Goal: Task Accomplishment & Management: Manage account settings

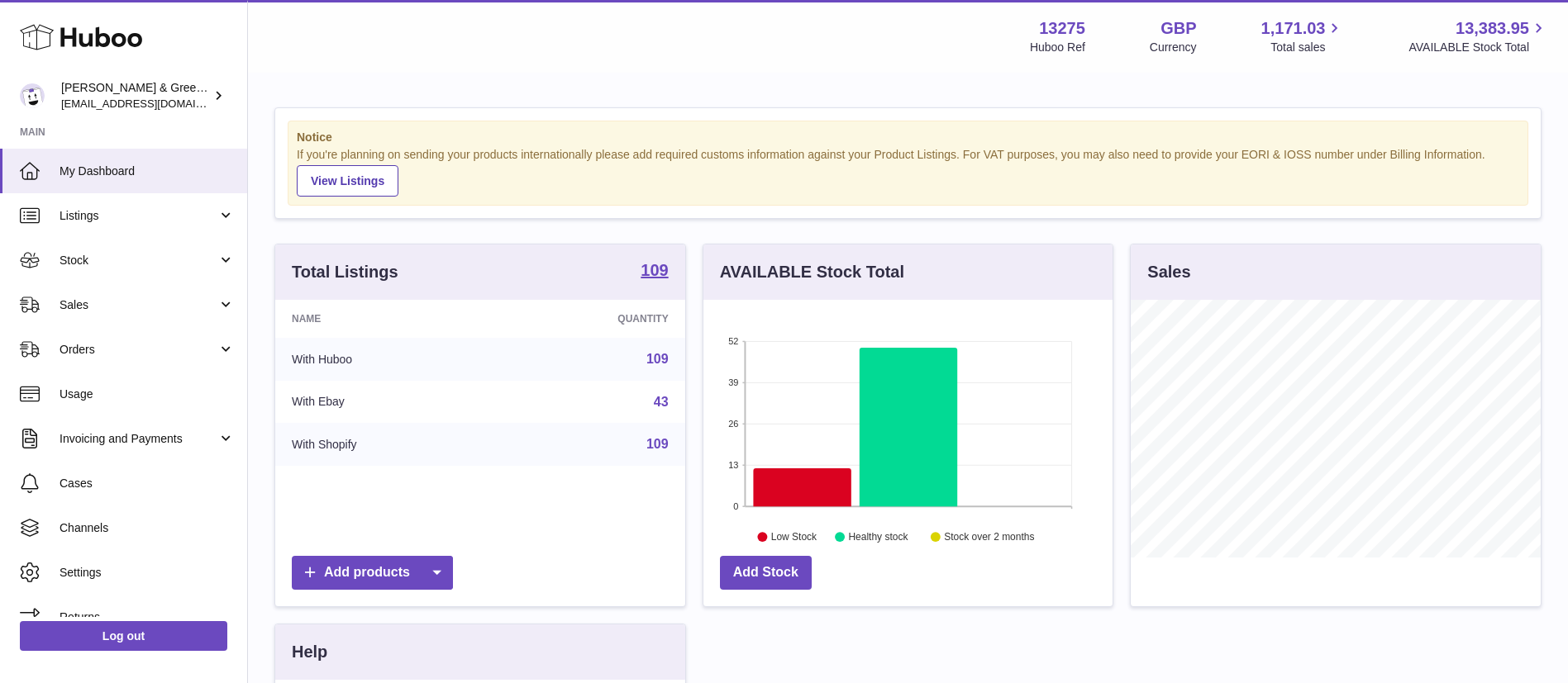
scroll to position [257, 409]
click at [109, 583] on link "Settings" at bounding box center [123, 572] width 247 height 45
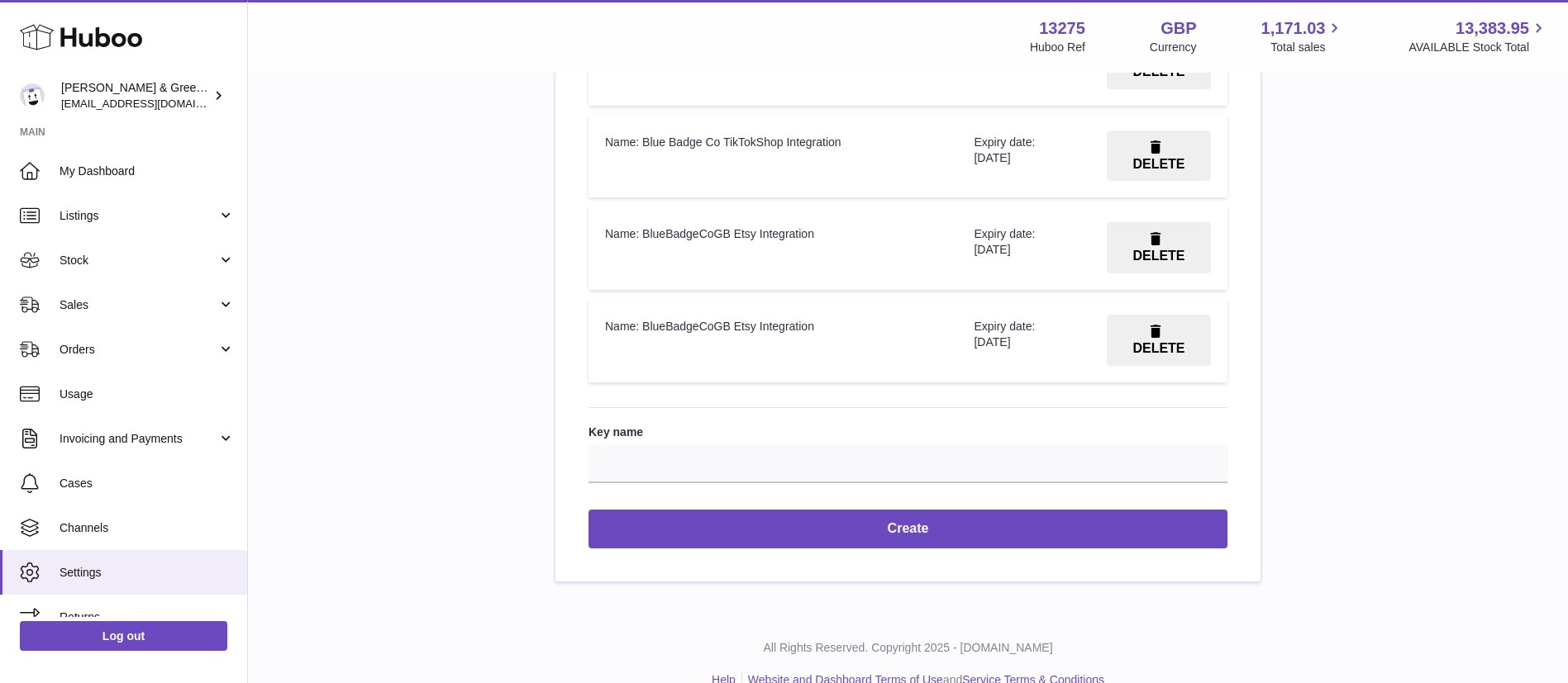
scroll to position [2273, 0]
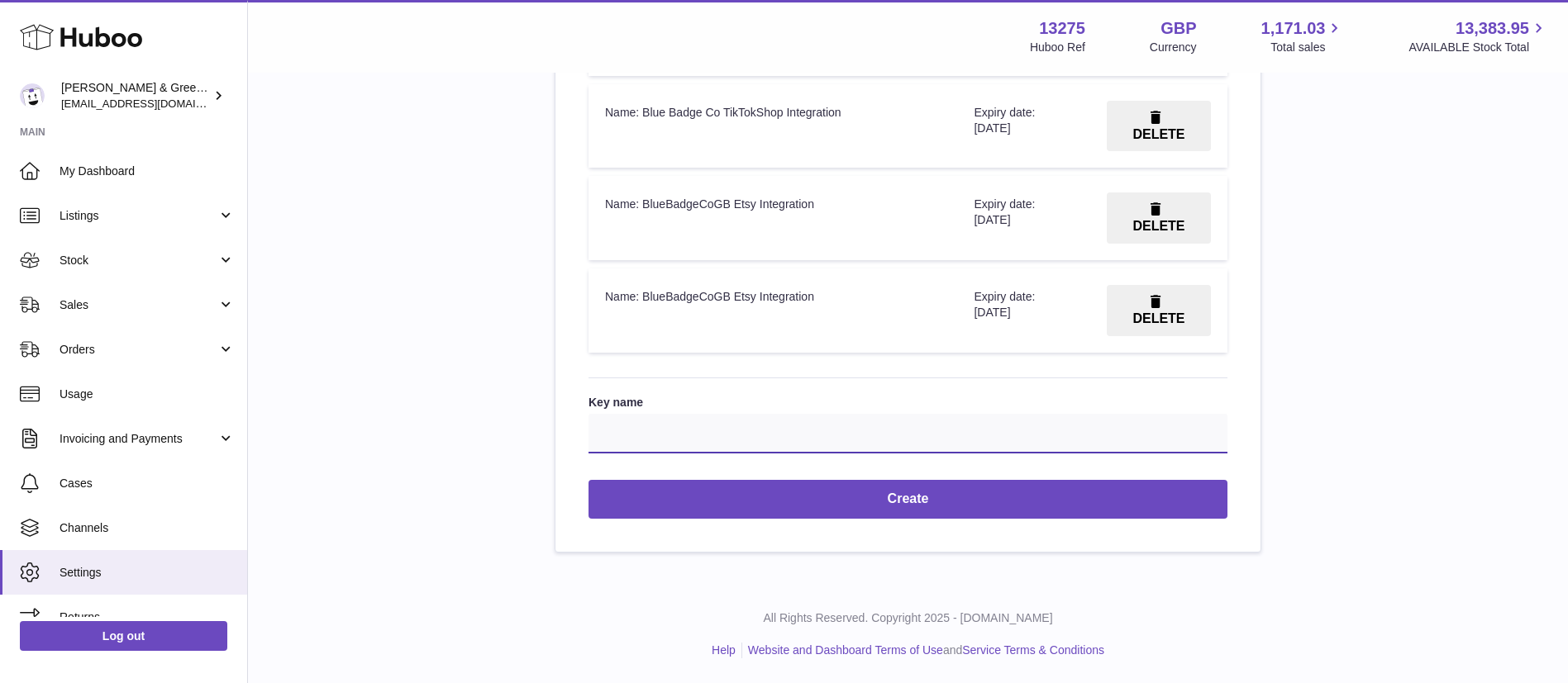
click at [746, 423] on input "Key name" at bounding box center [908, 433] width 639 height 40
paste input "**********"
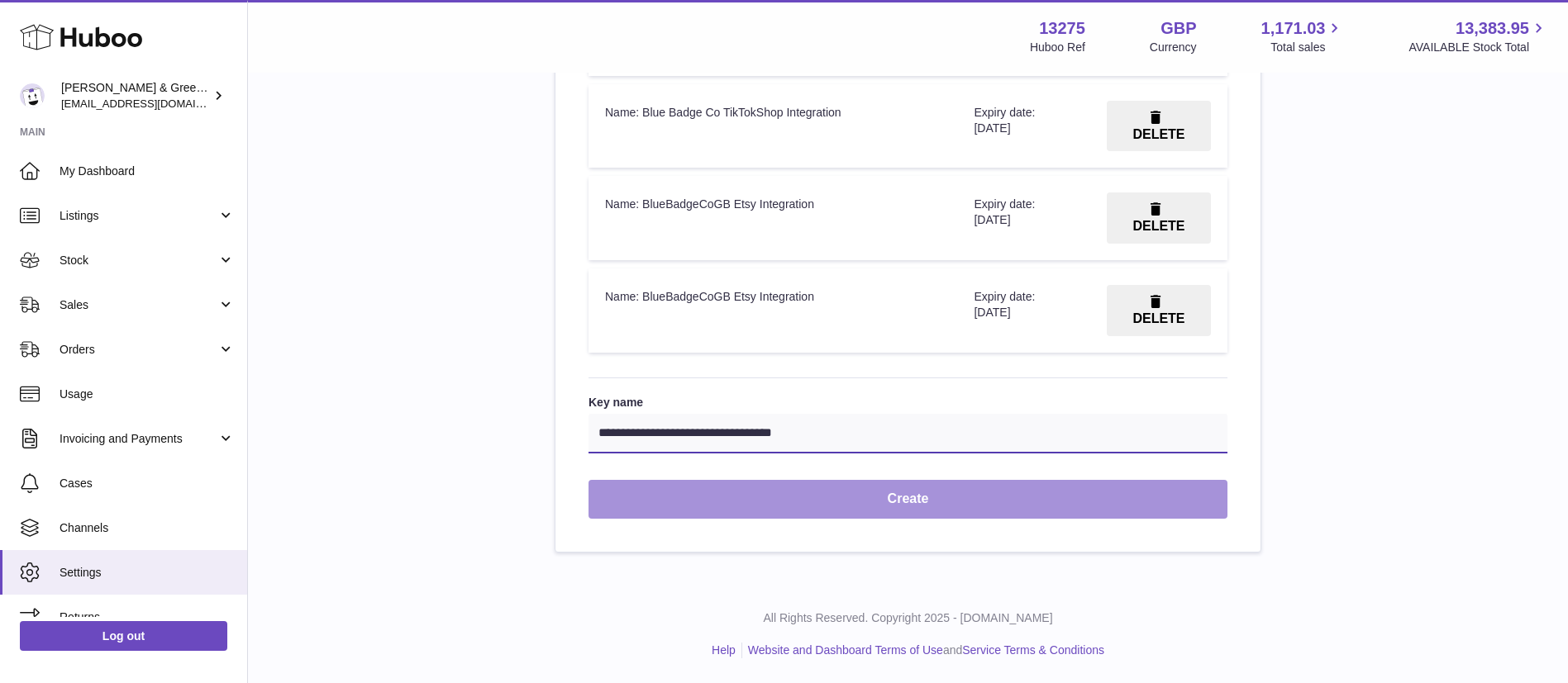
type input "**********"
click at [937, 497] on button "Create" at bounding box center [908, 499] width 639 height 39
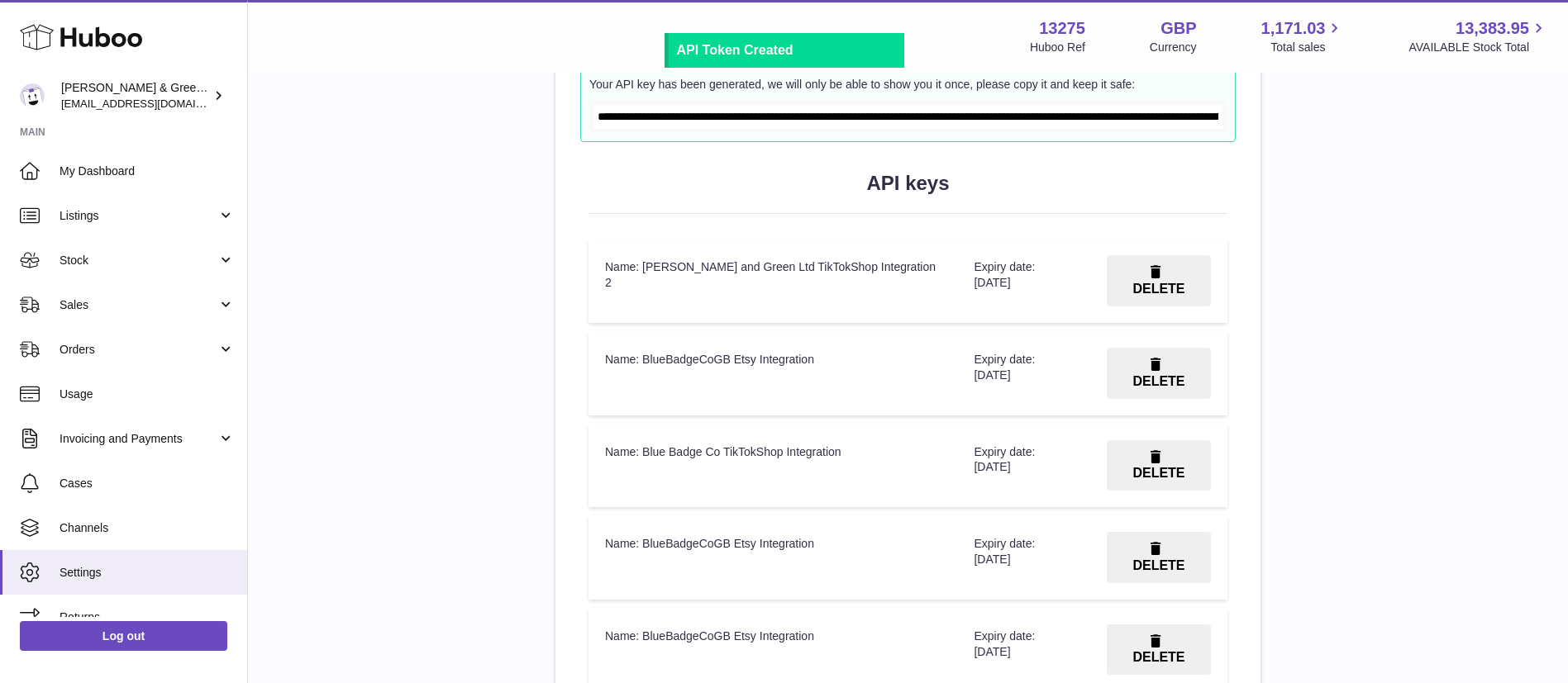
scroll to position [1899, 0]
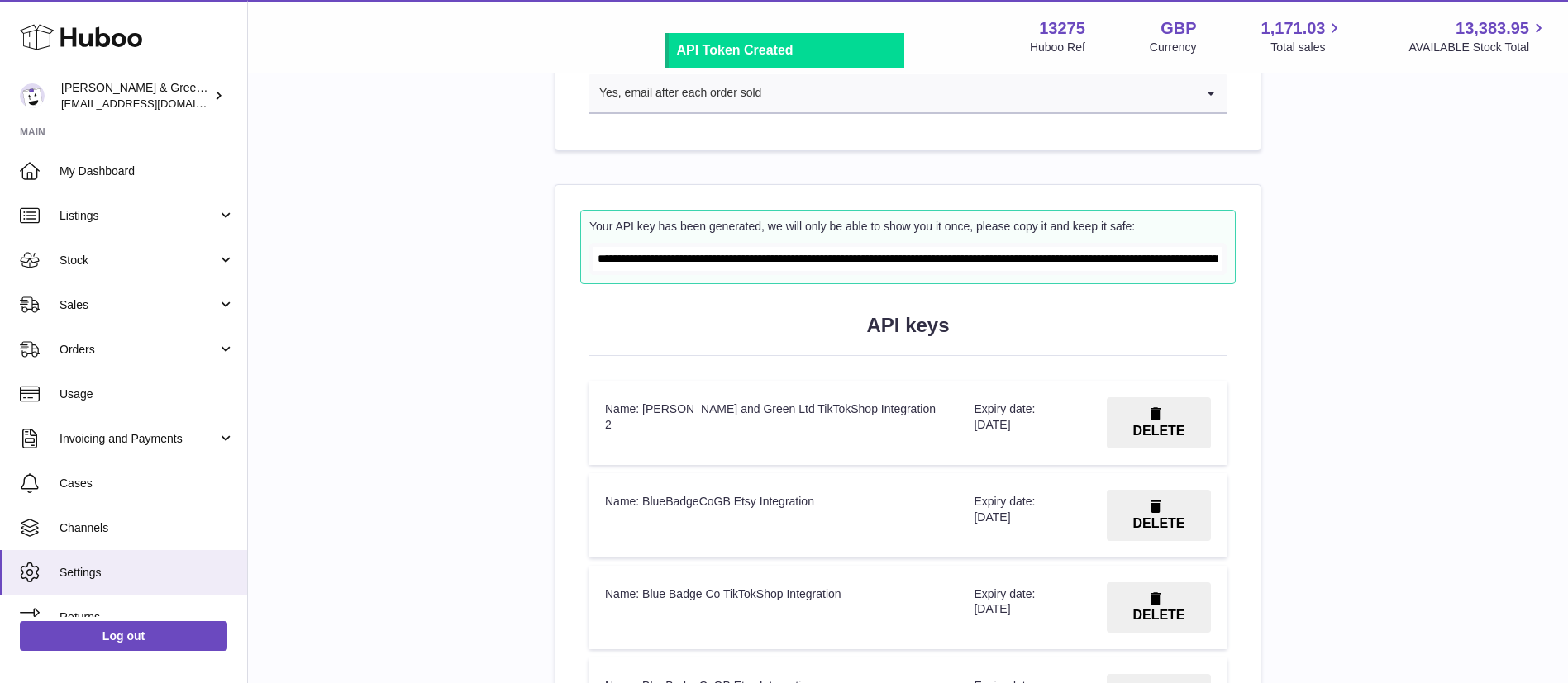
click at [832, 257] on input "**********" at bounding box center [907, 258] width 629 height 24
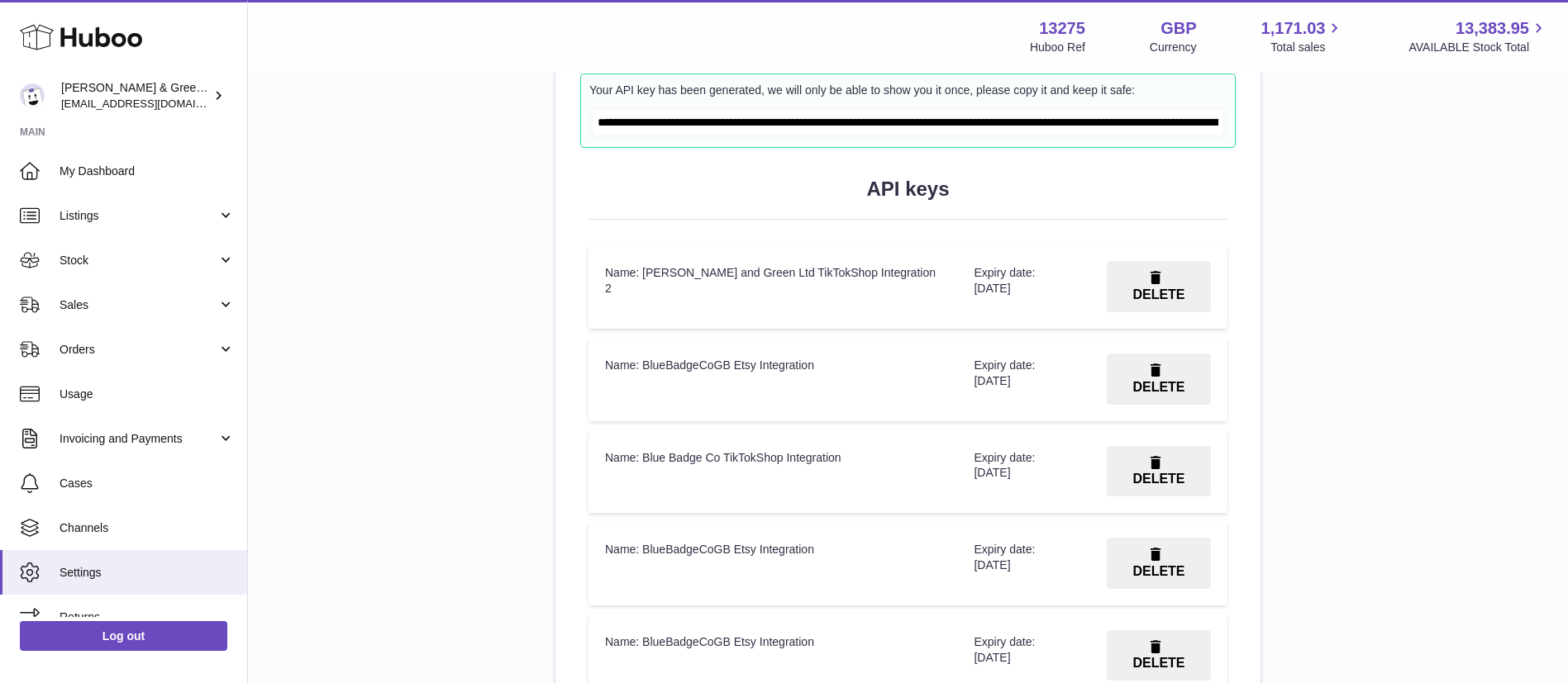
scroll to position [2035, 0]
click at [87, 529] on span "Channels" at bounding box center [146, 528] width 175 height 16
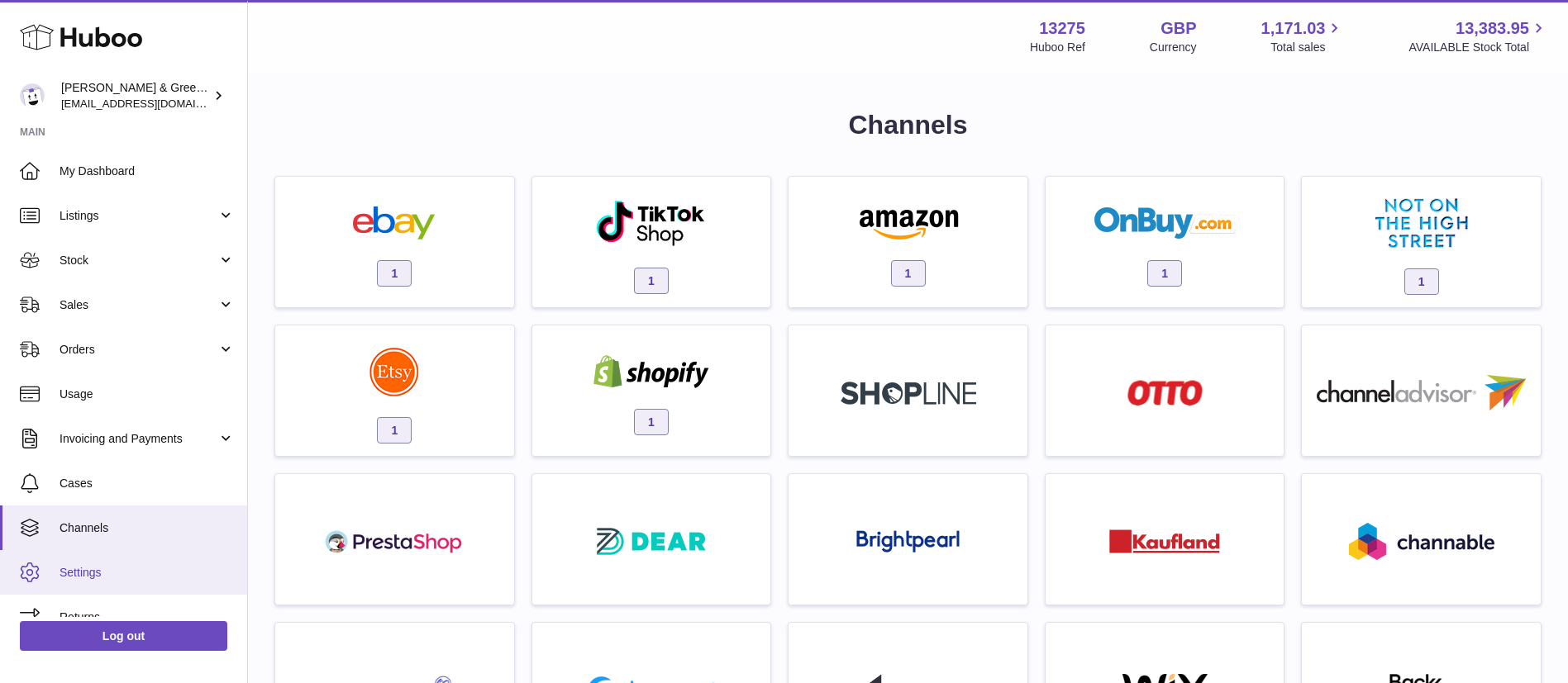
click at [99, 576] on span "Settings" at bounding box center [146, 572] width 175 height 16
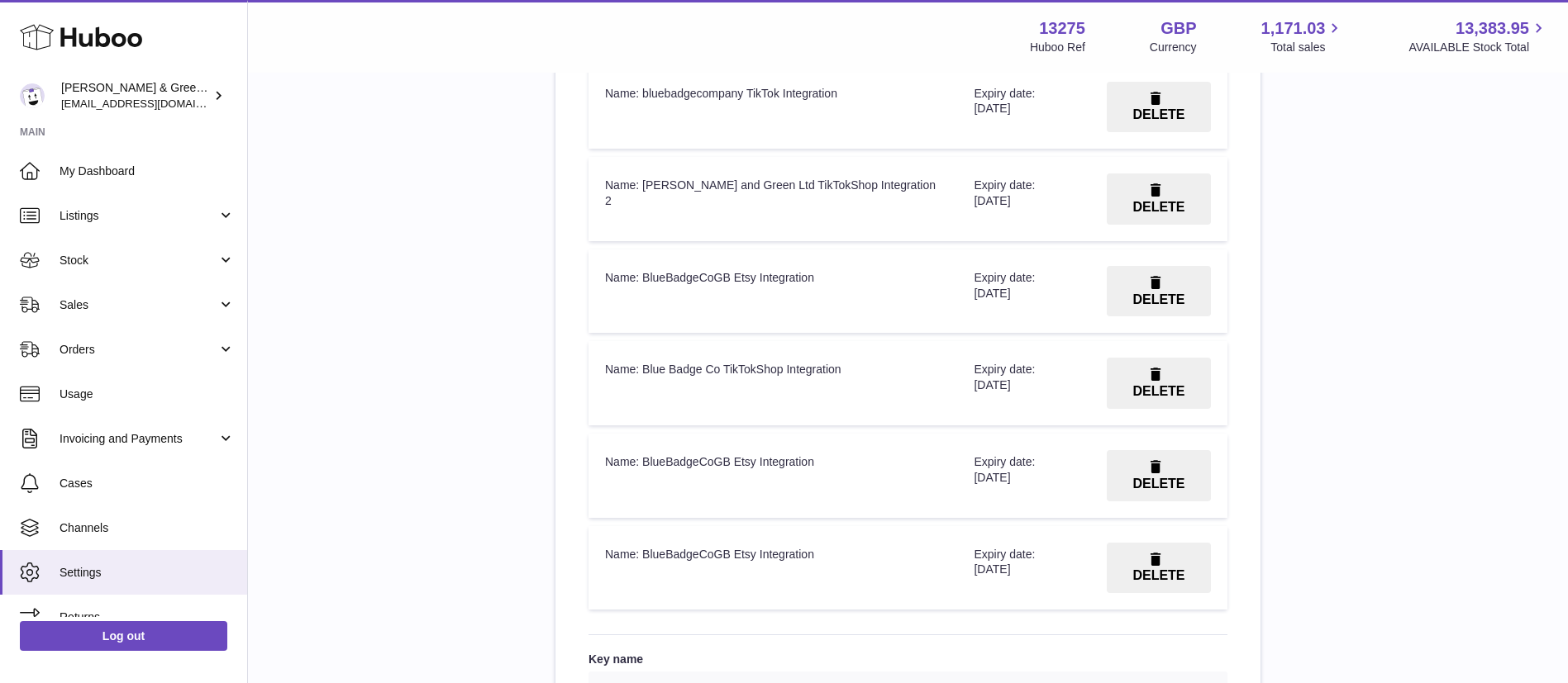
scroll to position [2106, 0]
click at [1154, 388] on span "DELETE" at bounding box center [1158, 393] width 52 height 14
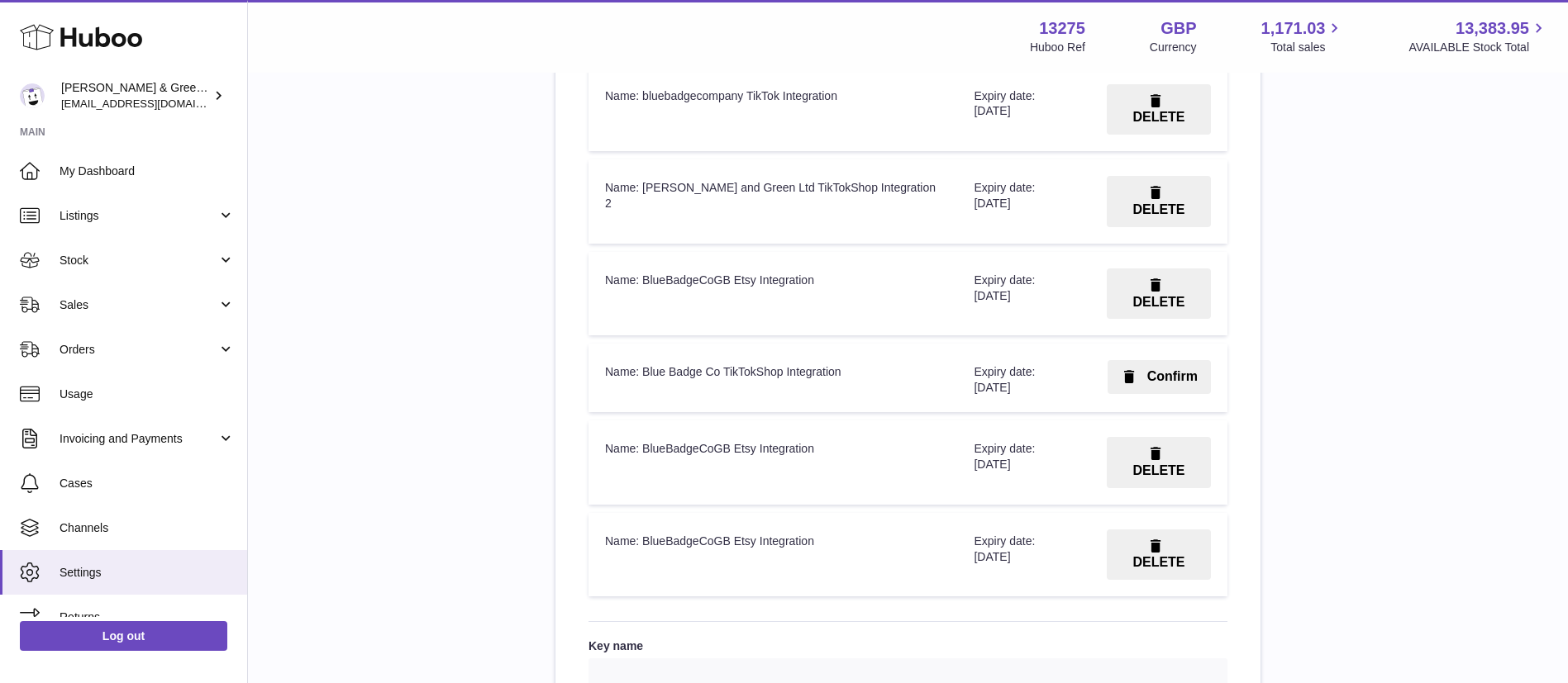
click at [1142, 360] on button "Confirm" at bounding box center [1159, 377] width 103 height 34
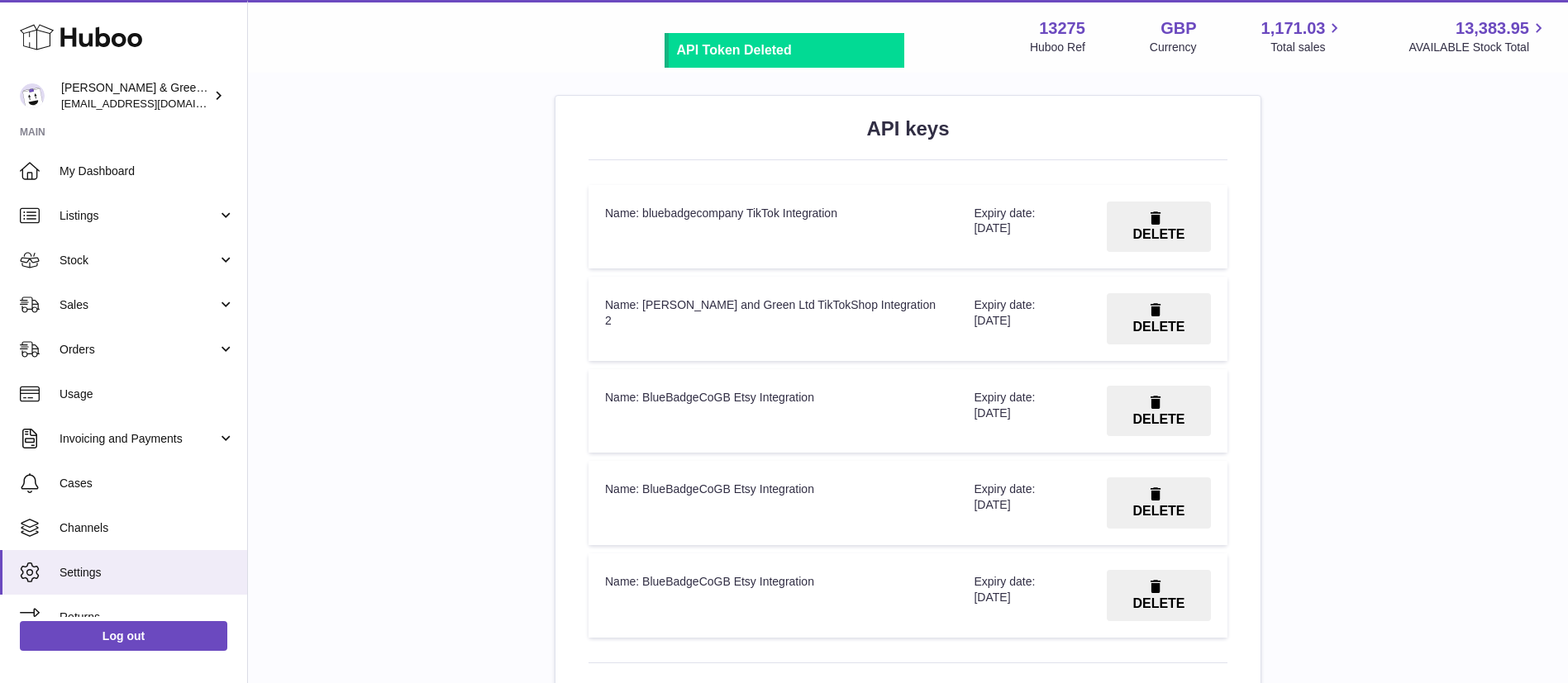
scroll to position [1979, 0]
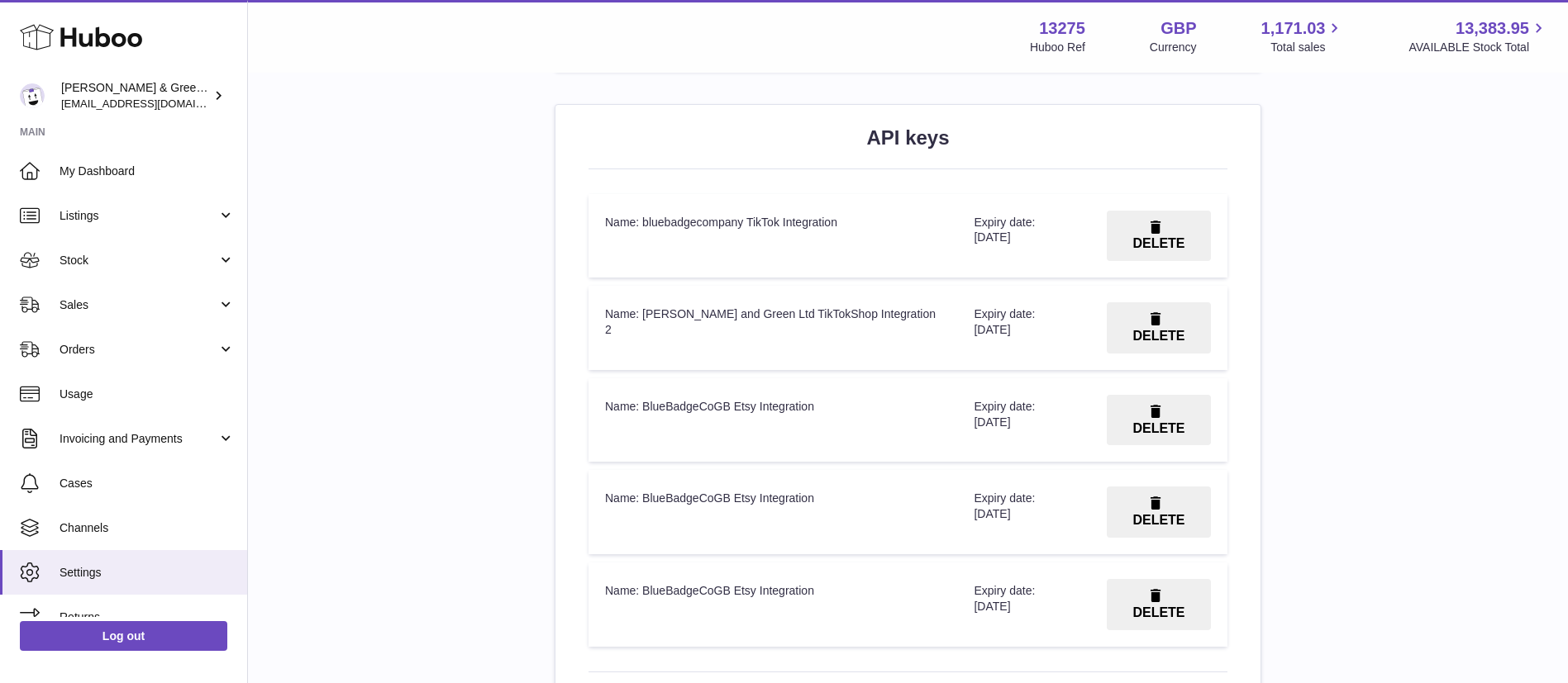
click at [1170, 328] on span "DELETE" at bounding box center [1158, 335] width 52 height 14
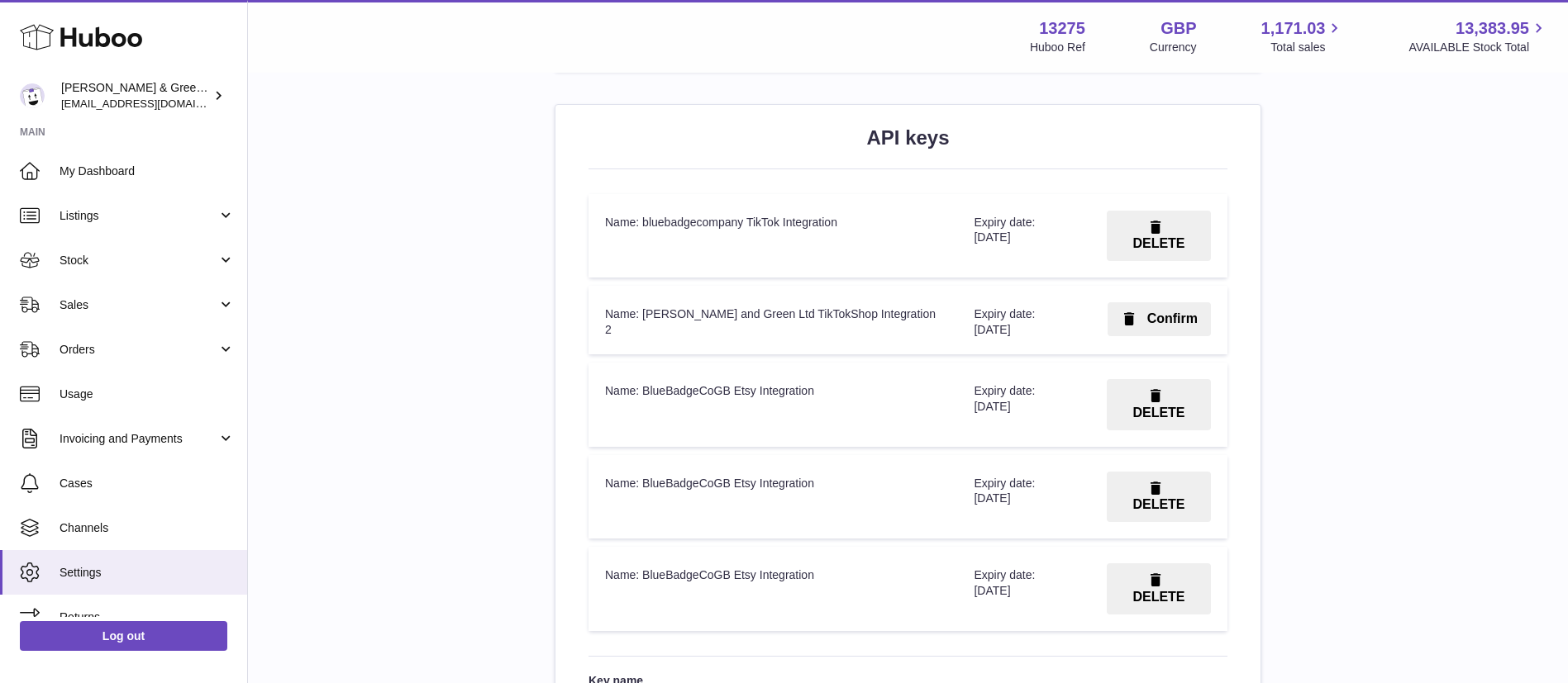
click at [1138, 311] on span "button" at bounding box center [1129, 319] width 18 height 18
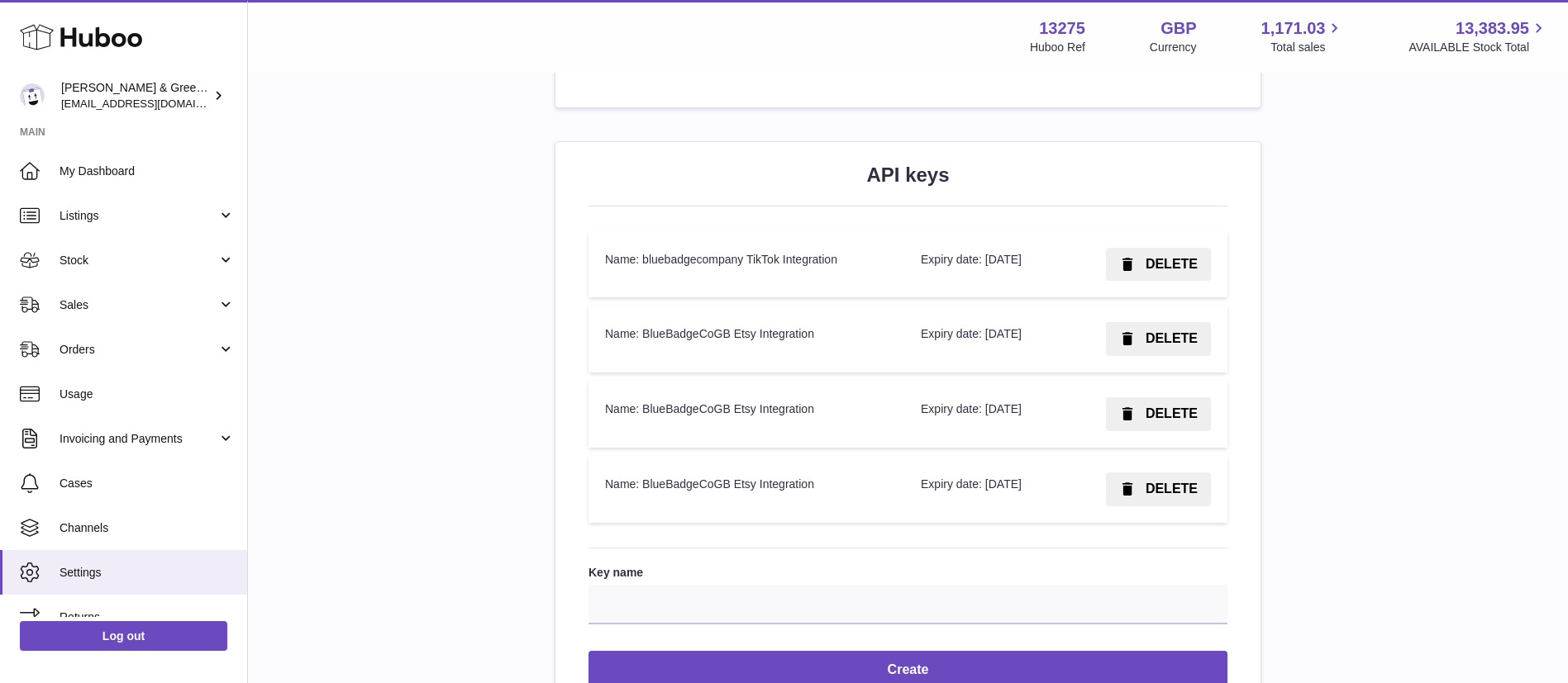
click at [1148, 496] on span "DELETE" at bounding box center [1172, 488] width 52 height 14
click at [1147, 496] on span "Confirm" at bounding box center [1173, 488] width 51 height 14
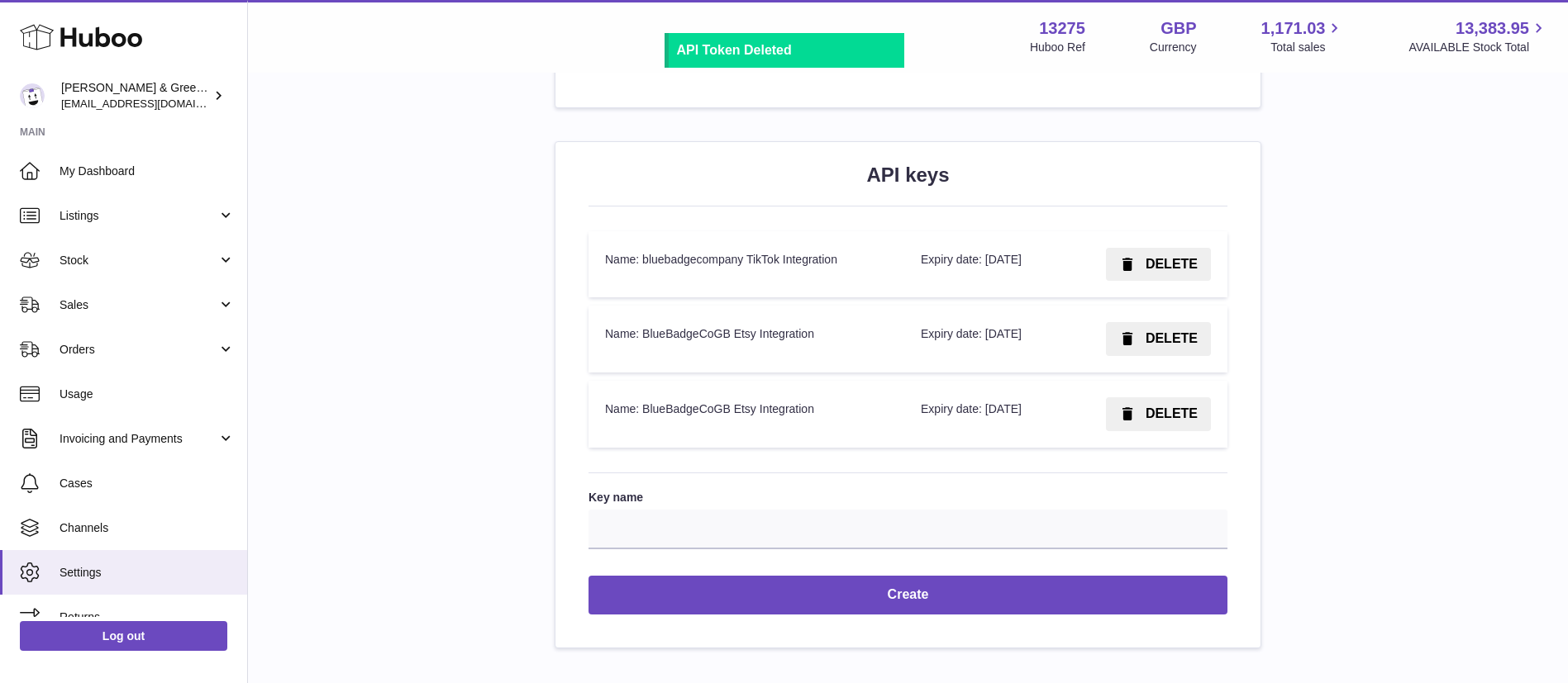
click at [1162, 420] on span "DELETE" at bounding box center [1172, 413] width 52 height 14
click at [1158, 420] on span "Confirm" at bounding box center [1173, 413] width 51 height 14
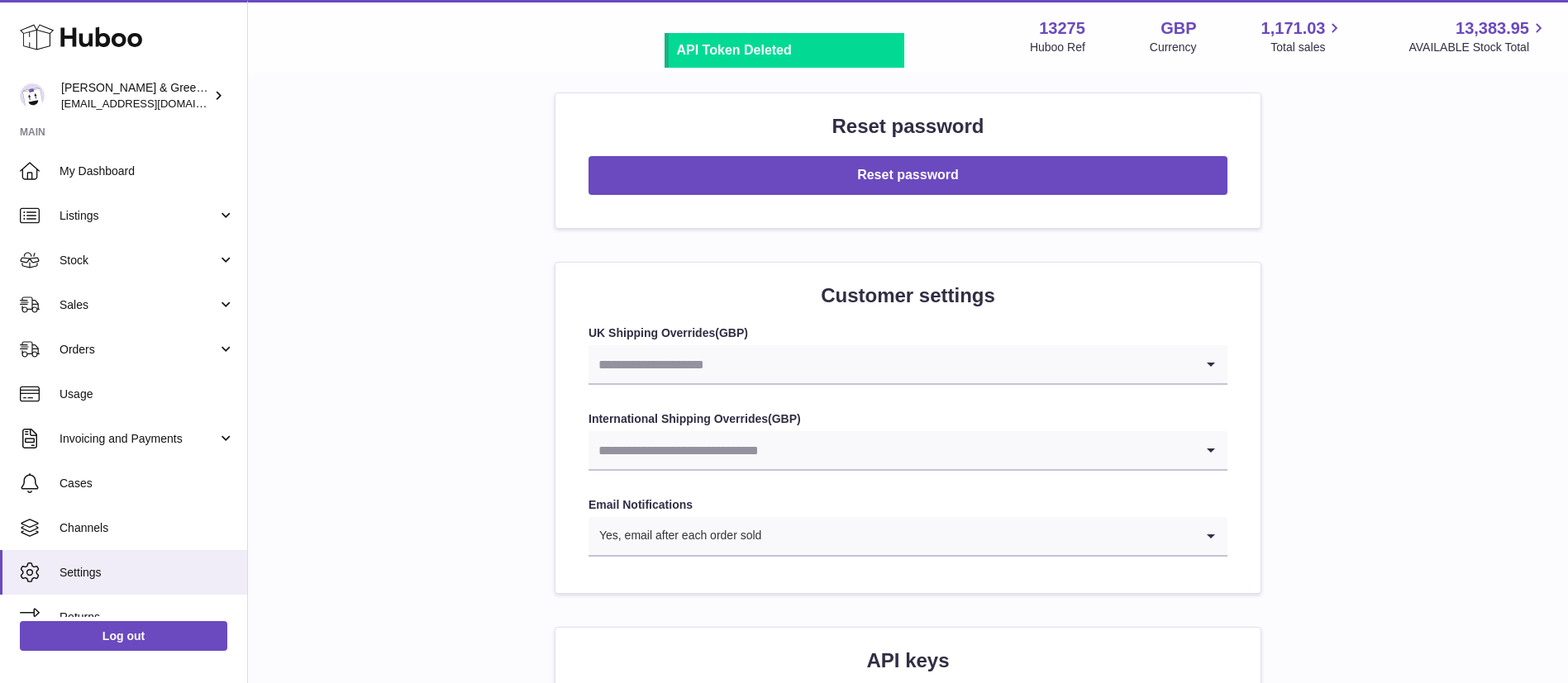
scroll to position [1439, 0]
